Goal: Task Accomplishment & Management: Manage account settings

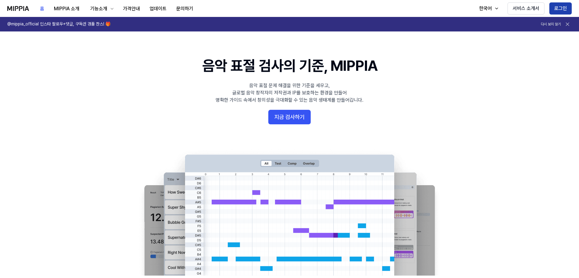
click at [559, 7] on button "로그인" at bounding box center [560, 8] width 22 height 12
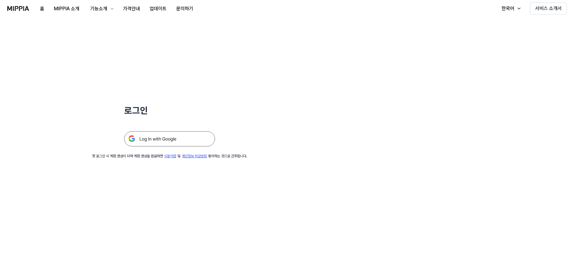
click at [184, 140] on img at bounding box center [169, 138] width 91 height 15
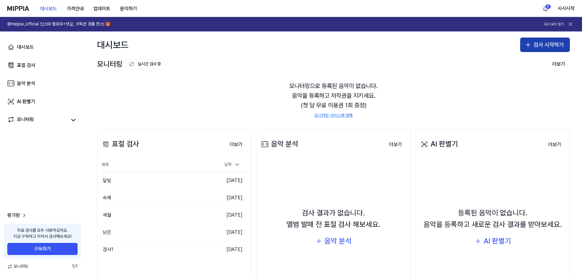
click at [556, 41] on button "검사 시작하기" at bounding box center [545, 45] width 50 height 15
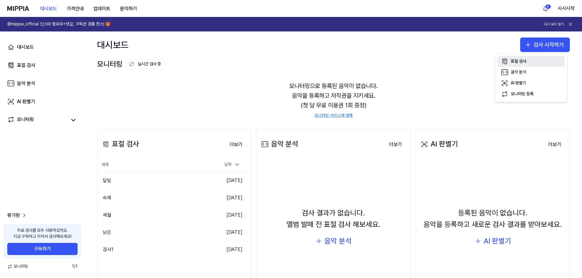
click at [540, 60] on button "표절 검사" at bounding box center [530, 61] width 67 height 11
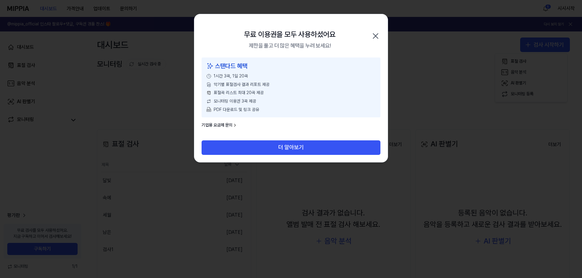
click at [376, 35] on icon "button" at bounding box center [375, 36] width 10 height 10
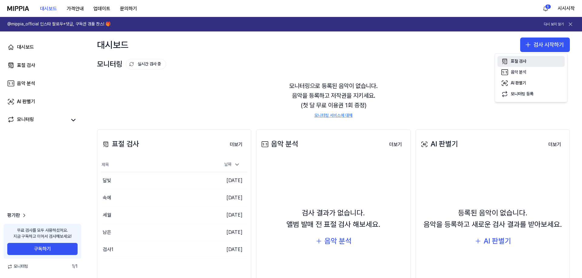
click at [528, 61] on button "표절 검사" at bounding box center [530, 61] width 67 height 11
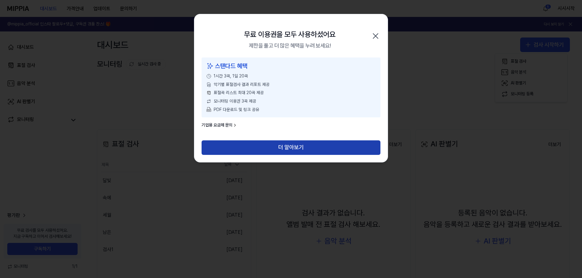
click at [276, 145] on button "더 알아보기" at bounding box center [290, 148] width 179 height 15
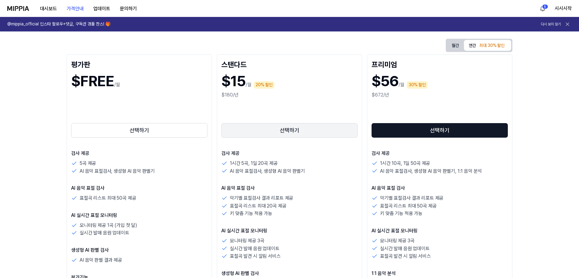
scroll to position [61, 0]
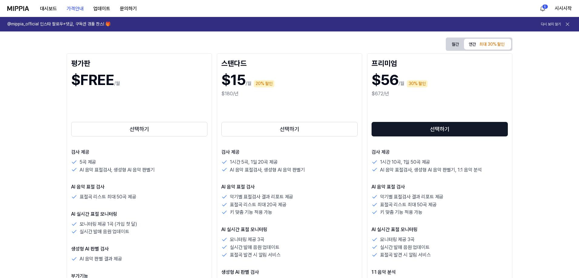
click at [301, 101] on div "선택하기" at bounding box center [289, 118] width 136 height 39
click at [454, 44] on button "월간" at bounding box center [455, 44] width 17 height 11
click at [308, 97] on div "$20 /월" at bounding box center [289, 84] width 136 height 32
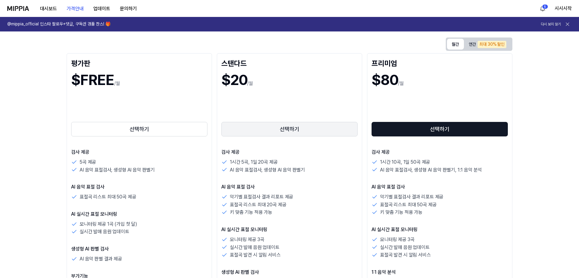
click at [293, 131] on button "선택하기" at bounding box center [289, 129] width 136 height 15
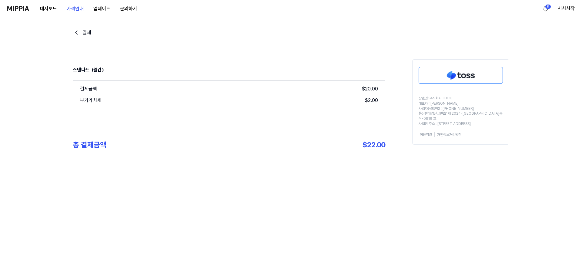
click at [456, 77] on img at bounding box center [461, 75] width 84 height 16
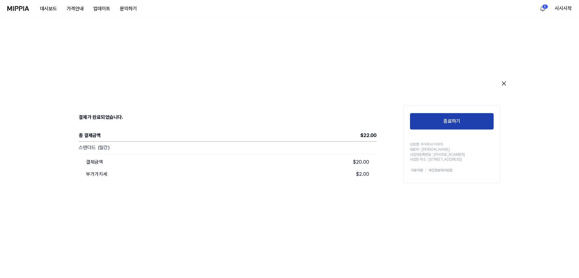
click at [452, 124] on button "종료하기" at bounding box center [452, 121] width 84 height 17
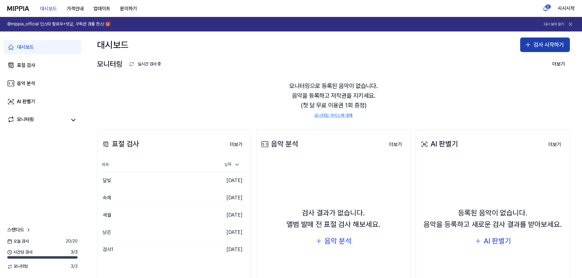
click at [534, 45] on button "검사 시작하기" at bounding box center [545, 45] width 50 height 15
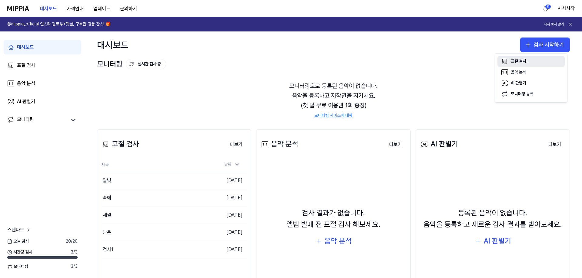
click at [534, 61] on button "표절 검사" at bounding box center [530, 61] width 67 height 11
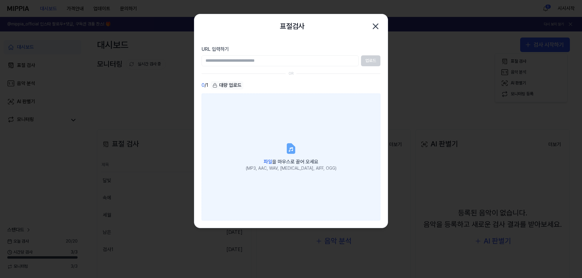
click at [277, 156] on label "파일 을 마우스로 끌어 오세요 (MP3, AAC, WAV, FLAC, AIFF, OGG)" at bounding box center [290, 157] width 179 height 127
click at [0, 0] on input "파일 을 마우스로 끌어 오세요 (MP3, AAC, WAV, FLAC, AIFF, OGG)" at bounding box center [0, 0] width 0 height 0
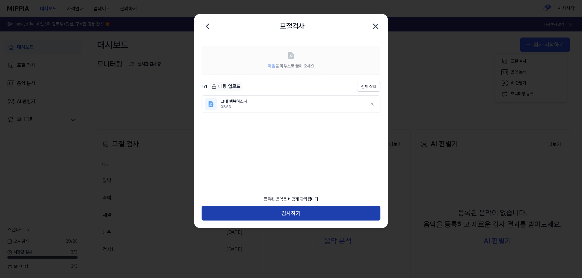
click at [302, 214] on button "검사하기" at bounding box center [290, 213] width 179 height 15
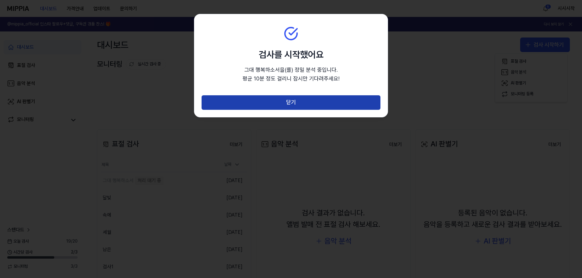
click at [308, 105] on button "닫기" at bounding box center [290, 102] width 179 height 15
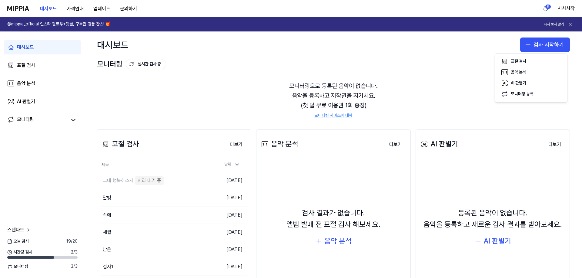
click at [223, 98] on div "모니터링으로 등록된 음악이 없습니다. 음악을 등록하고 저작권을 지키세요. (첫 달 무료 이용권 1회 증정) 모니터링 서비스에 대해" at bounding box center [333, 100] width 473 height 52
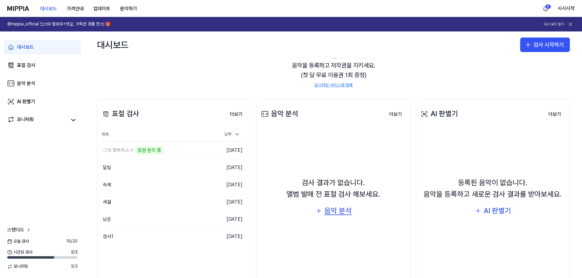
click at [335, 214] on div "음악 분석" at bounding box center [337, 211] width 27 height 12
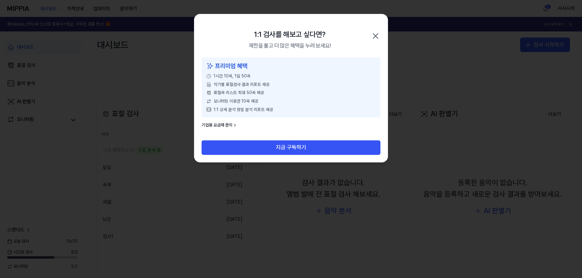
click at [377, 32] on icon "button" at bounding box center [375, 36] width 10 height 10
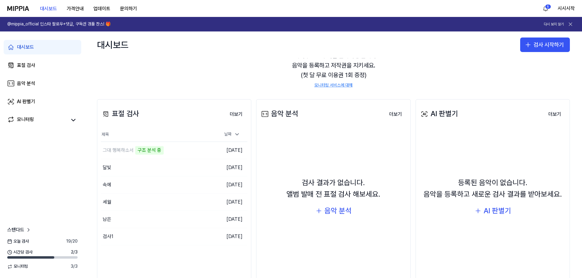
click at [197, 71] on div "모니터링으로 등록된 음악이 없습니다. 음악을 등록하고 저작권을 지키세요. (첫 달 무료 이용권 1회 증정) 모니터링 서비스에 대해" at bounding box center [333, 70] width 473 height 52
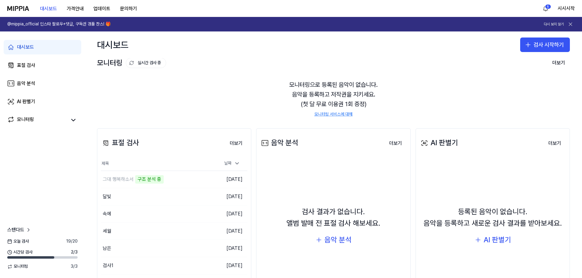
scroll to position [0, 0]
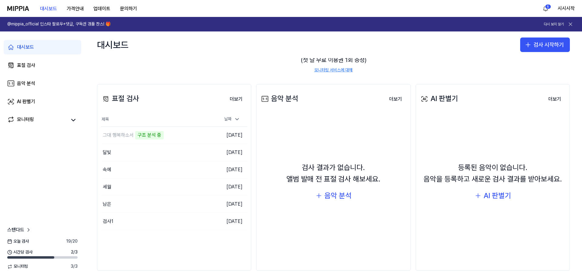
scroll to position [50, 0]
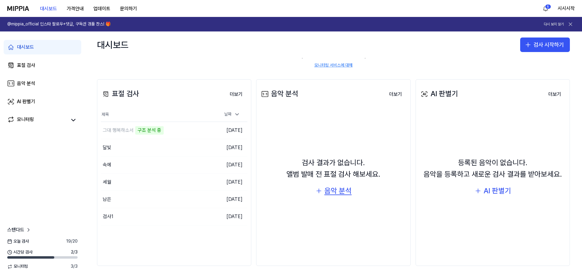
click at [346, 191] on div "음악 분석" at bounding box center [337, 191] width 27 height 12
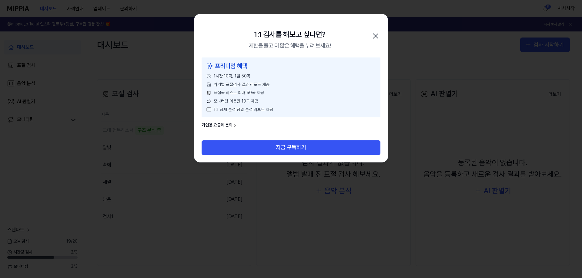
click at [380, 36] on icon "button" at bounding box center [375, 36] width 10 height 10
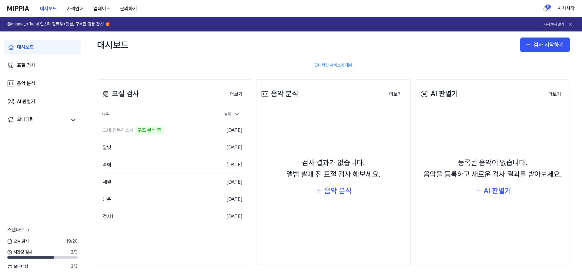
click at [220, 58] on div "모니터링으로 등록된 음악이 없습니다. 음악을 등록하고 저작권을 지키세요. (첫 달 무료 이용권 1회 증정) 모니터링 서비스에 대해" at bounding box center [333, 50] width 473 height 52
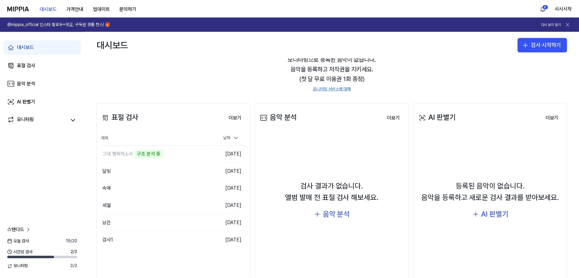
scroll to position [0, 0]
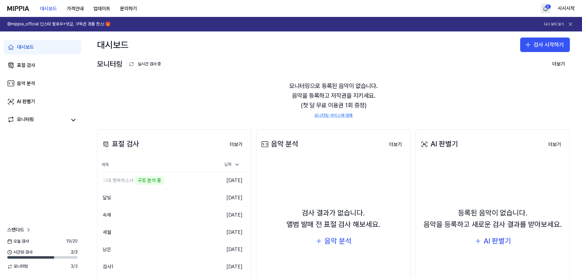
click at [545, 8] on html "대시보드 가격안내 업데이트 문의하기 5 시시시작 @mippia_official 인스타 팔로우+댓글, 구독권 경품 찬스! 🎁 다시 보지 않기 대…" at bounding box center [291, 139] width 582 height 278
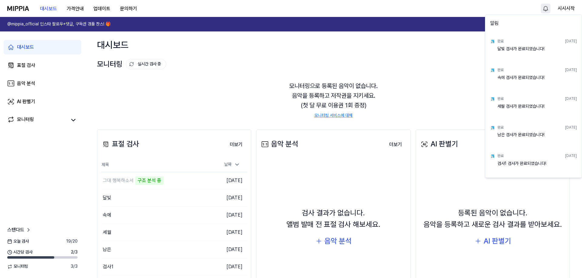
click at [563, 6] on html "대시보드 가격안내 업데이트 문의하기 시시시작 @mippia_official 인스타 팔로우+댓글, 구독권 경품 찬스! 🎁 다시 보지 않기 대시보…" at bounding box center [291, 139] width 582 height 278
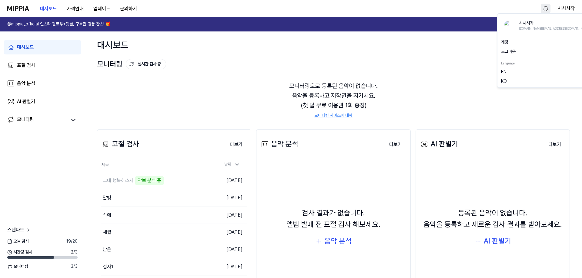
click at [563, 6] on button "시시시작" at bounding box center [565, 8] width 17 height 7
click at [517, 44] on link "계정" at bounding box center [547, 42] width 92 height 6
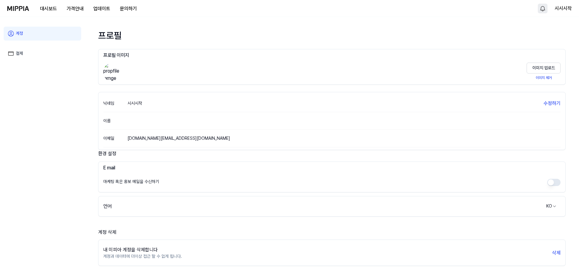
click at [56, 54] on link "결제" at bounding box center [43, 54] width 78 height 14
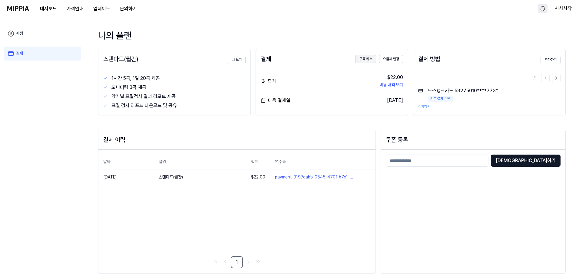
click at [368, 61] on button "구독 취소" at bounding box center [365, 59] width 21 height 8
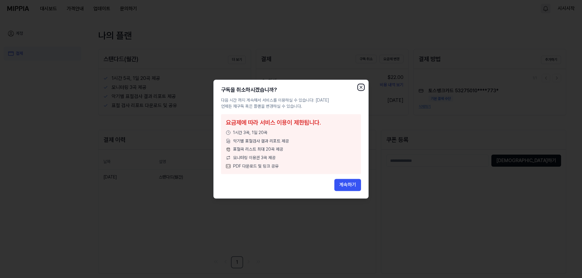
click at [360, 87] on icon "button" at bounding box center [360, 87] width 5 height 5
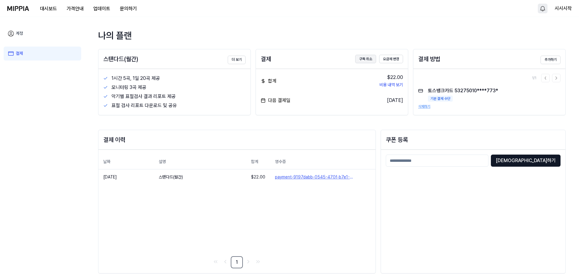
click at [366, 59] on button "구독 취소" at bounding box center [365, 59] width 21 height 8
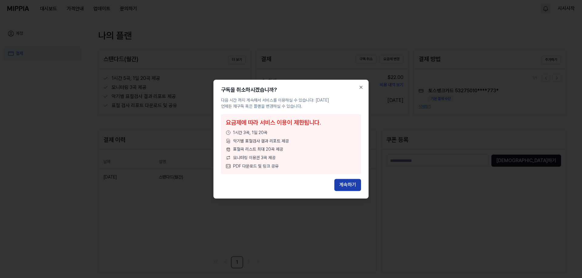
click at [346, 183] on button "계속하기" at bounding box center [347, 185] width 27 height 12
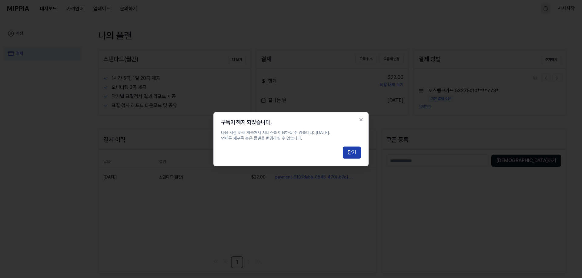
click at [354, 153] on button "닫기" at bounding box center [352, 153] width 18 height 12
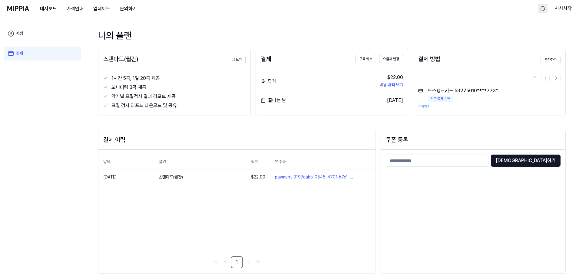
click at [19, 11] on img at bounding box center [18, 8] width 22 height 5
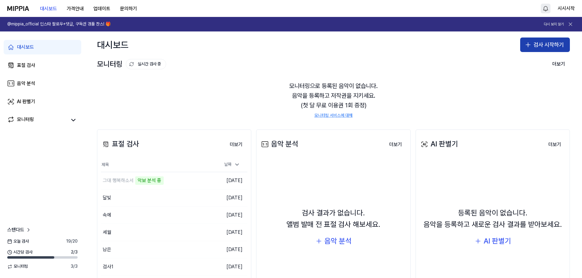
click at [535, 44] on button "검사 시작하기" at bounding box center [545, 45] width 50 height 15
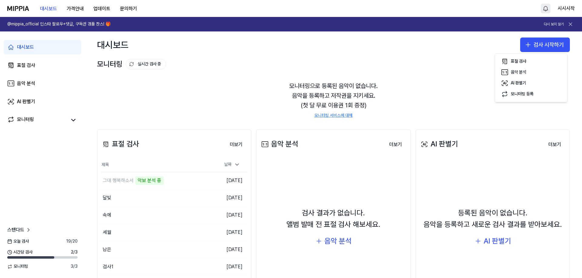
click at [407, 58] on div "모니터링 실시간 검사 중 더보기 모니터링 모니터링으로 등록된 음악이 없습니다. 음악을 등록하고 저작권을 지키세요. (첫 달 무료 이용권 1회 …" at bounding box center [333, 87] width 497 height 59
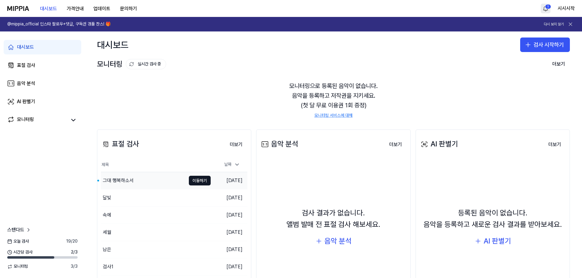
click at [166, 184] on div "그대 행복하소서" at bounding box center [143, 180] width 85 height 17
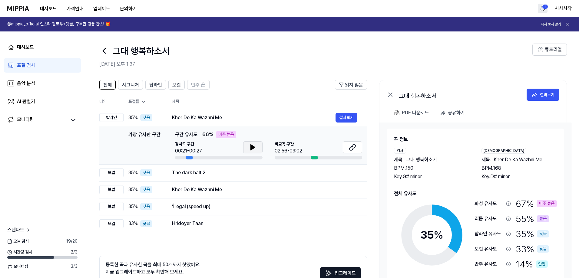
click at [251, 148] on icon at bounding box center [253, 147] width 4 height 5
click at [251, 148] on icon at bounding box center [251, 147] width 1 height 5
click at [349, 146] on button at bounding box center [352, 147] width 19 height 12
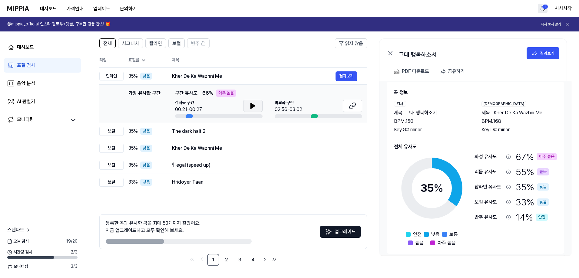
scroll to position [10, 0]
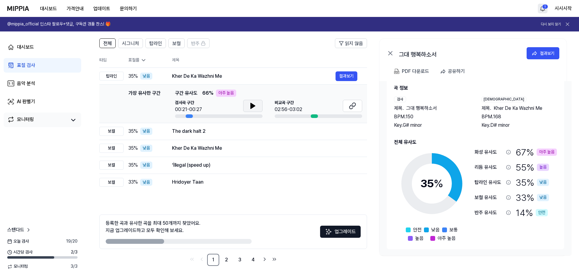
click at [57, 119] on link "모니터링" at bounding box center [36, 120] width 59 height 8
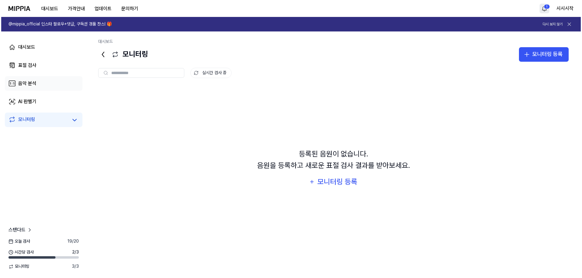
scroll to position [0, 0]
click at [55, 88] on link "음악 분석" at bounding box center [43, 83] width 78 height 15
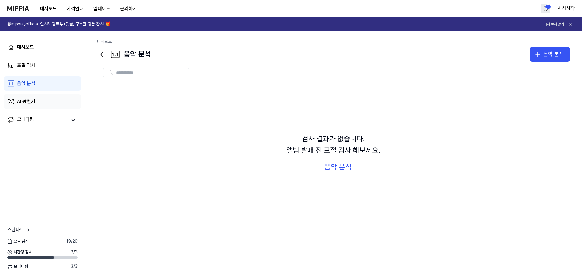
click at [53, 103] on link "AI 판별기" at bounding box center [43, 102] width 78 height 15
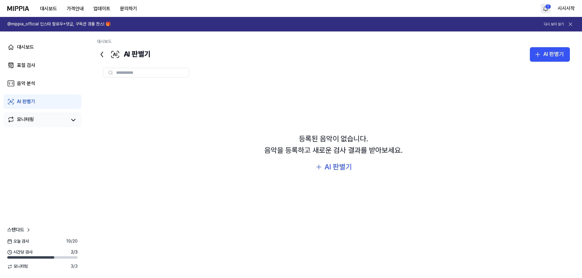
click at [52, 120] on link "모니터링" at bounding box center [36, 120] width 59 height 8
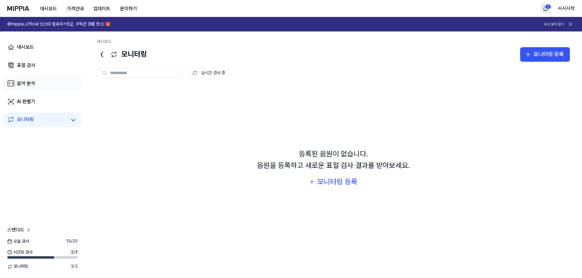
click at [53, 90] on link "음악 분석" at bounding box center [43, 83] width 78 height 15
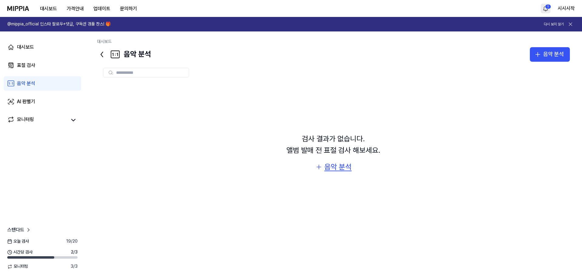
click at [330, 168] on div "음악 분석" at bounding box center [337, 167] width 27 height 12
click at [31, 52] on link "대시보드" at bounding box center [43, 47] width 78 height 15
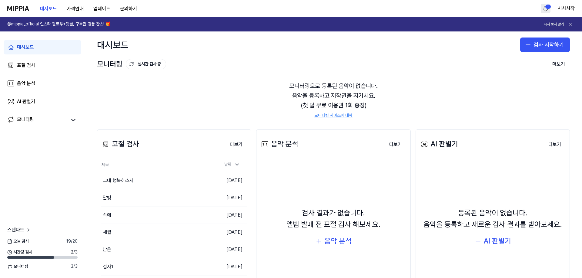
drag, startPoint x: 176, startPoint y: 173, endPoint x: 195, endPoint y: 74, distance: 101.0
